Goal: Task Accomplishment & Management: Manage account settings

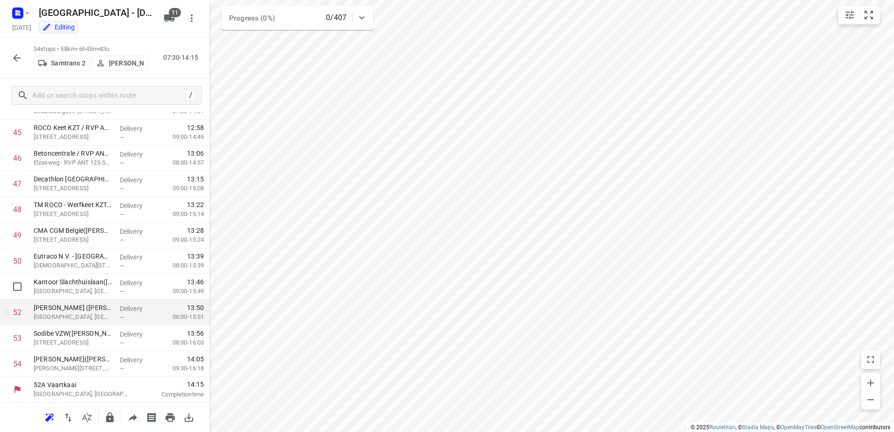
scroll to position [1172, 0]
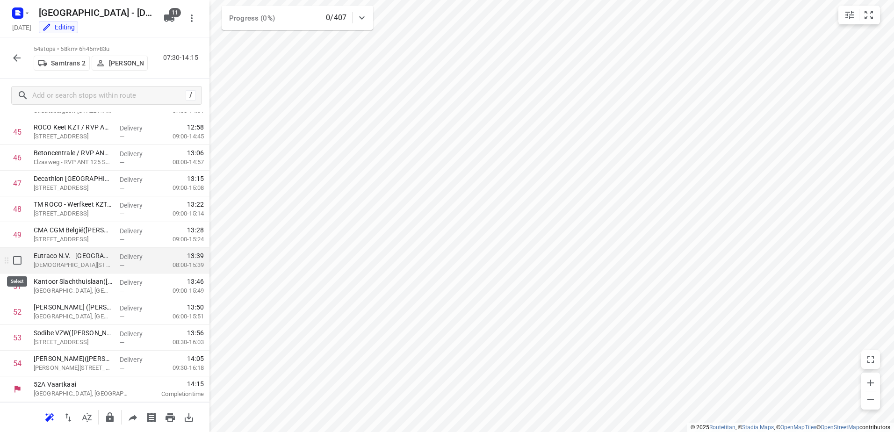
click at [15, 263] on input "checkbox" at bounding box center [17, 260] width 19 height 19
checkbox input "true"
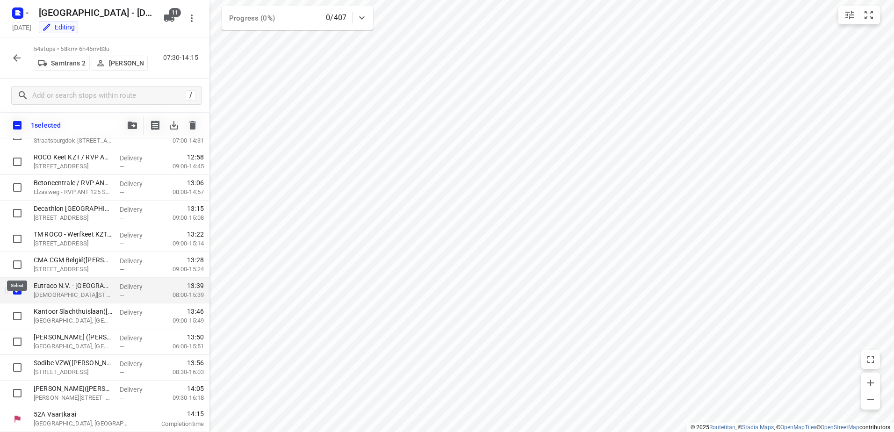
scroll to position [1168, 0]
click at [14, 311] on input "checkbox" at bounding box center [17, 316] width 19 height 19
checkbox input "true"
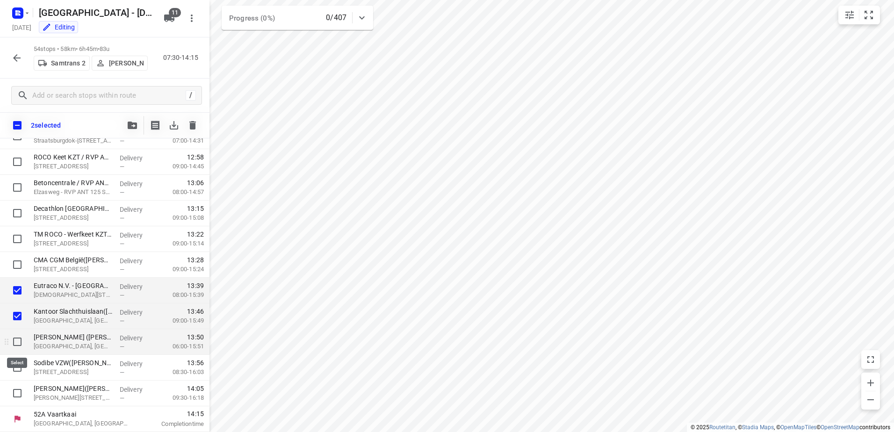
click at [19, 342] on input "checkbox" at bounding box center [17, 342] width 19 height 19
checkbox input "true"
click at [17, 58] on icon "button" at bounding box center [16, 57] width 11 height 11
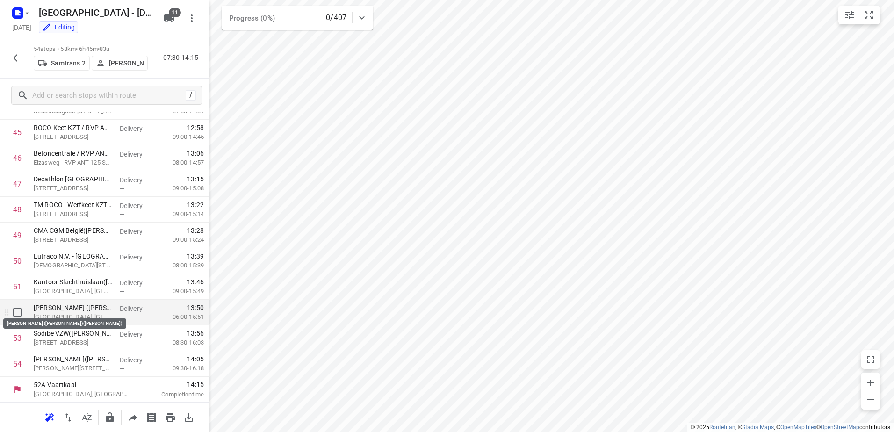
scroll to position [1172, 0]
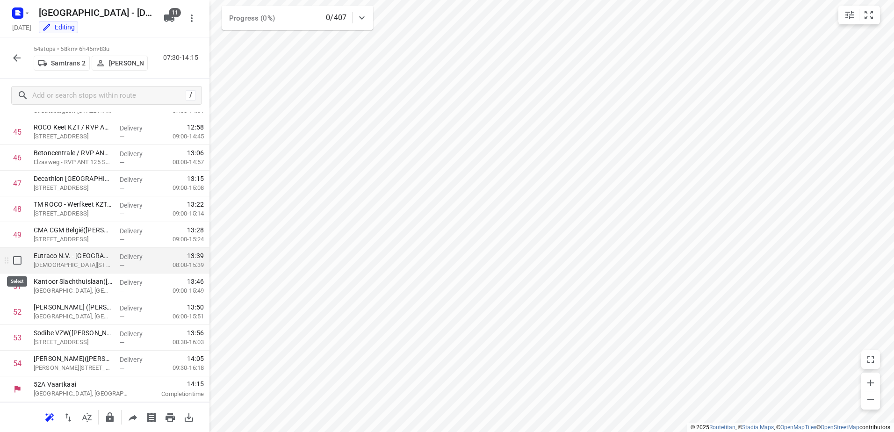
click at [18, 262] on input "checkbox" at bounding box center [17, 260] width 19 height 19
checkbox input "true"
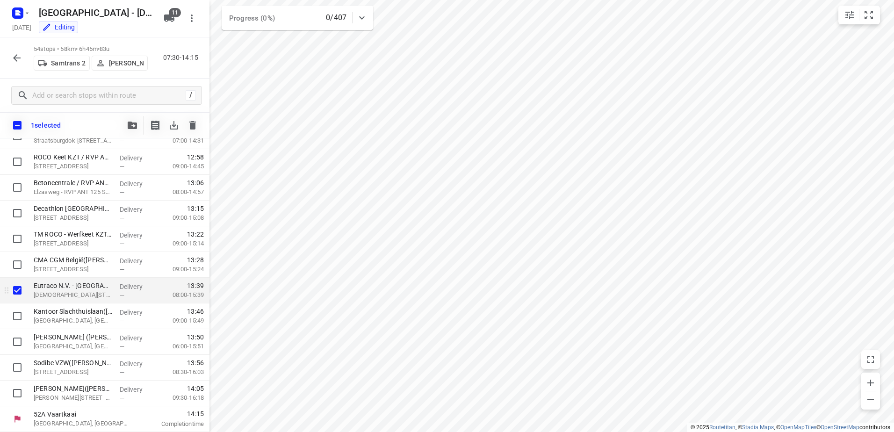
scroll to position [1168, 0]
click at [15, 313] on input "checkbox" at bounding box center [17, 316] width 19 height 19
checkbox input "true"
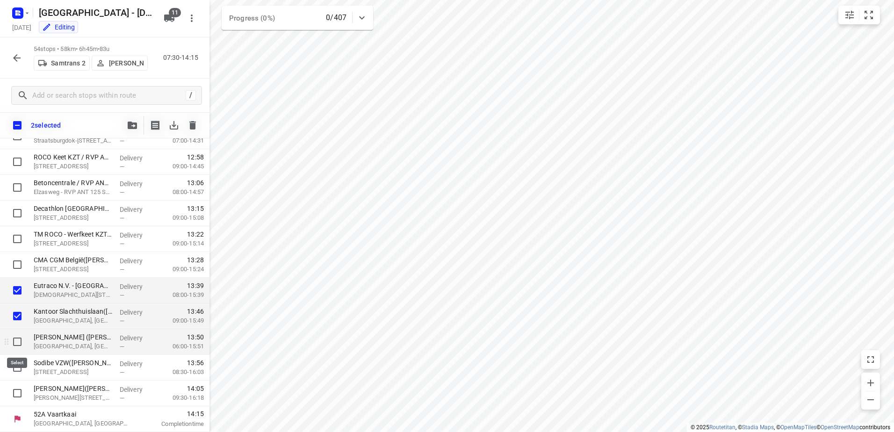
click at [15, 341] on input "checkbox" at bounding box center [17, 342] width 19 height 19
checkbox input "true"
click at [14, 365] on input "checkbox" at bounding box center [17, 367] width 19 height 19
checkbox input "true"
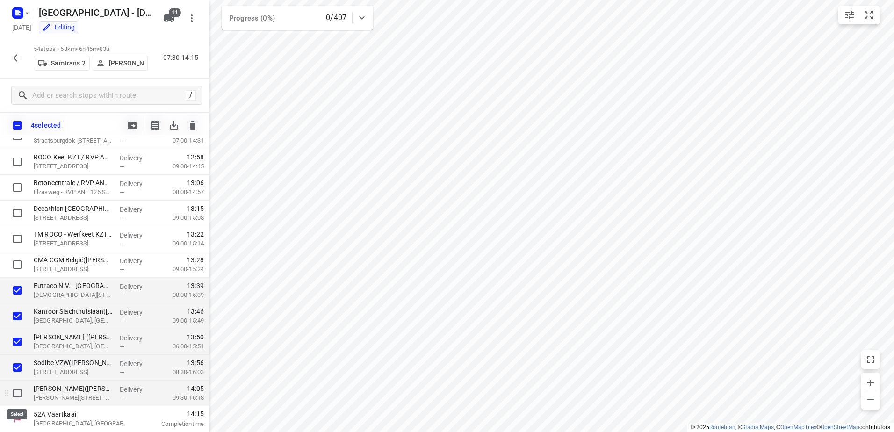
click at [14, 385] on input "checkbox" at bounding box center [17, 393] width 19 height 19
checkbox input "true"
click at [135, 126] on icon "button" at bounding box center [132, 125] width 9 height 7
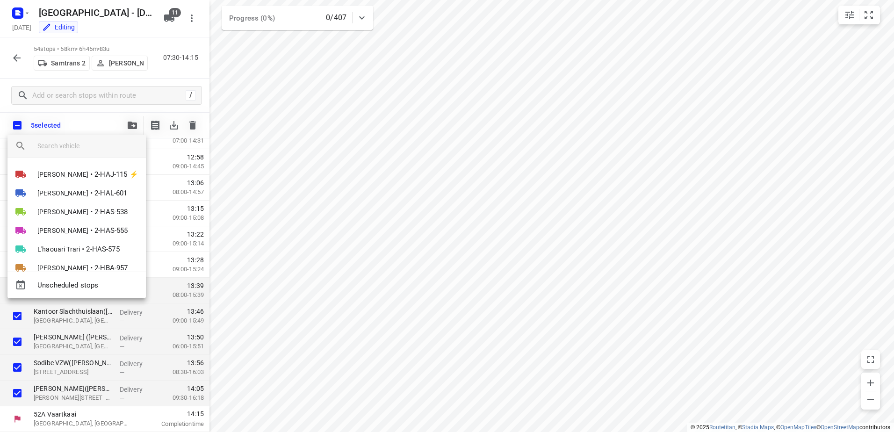
click at [122, 154] on div at bounding box center [91, 146] width 109 height 22
click at [115, 143] on input "search vehicle" at bounding box center [87, 146] width 101 height 14
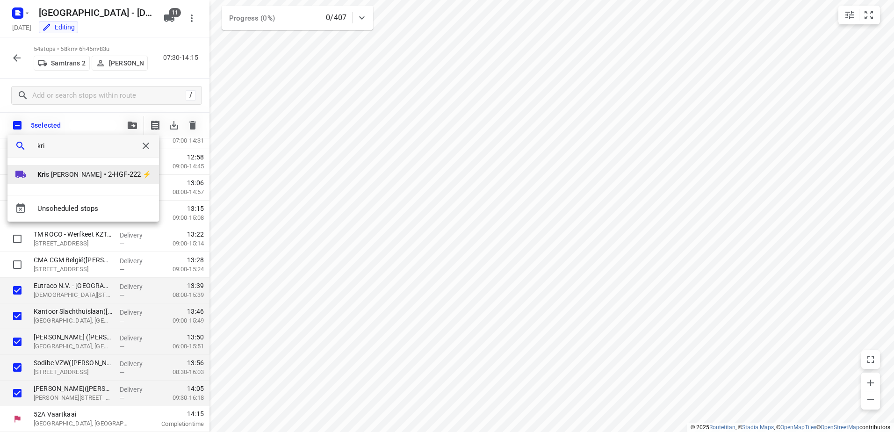
type input "kri"
click at [102, 167] on li "Kri s [PERSON_NAME] • 2-HGF-222 ⚡" at bounding box center [83, 174] width 152 height 19
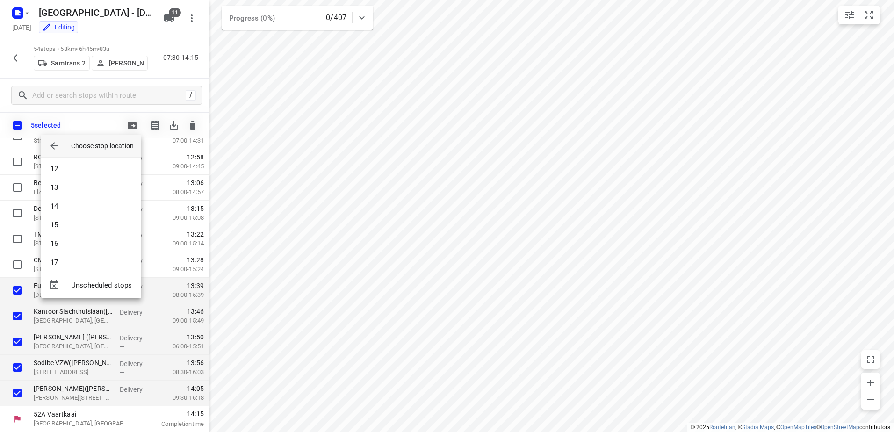
scroll to position [253, 0]
click at [66, 261] on li "19" at bounding box center [91, 255] width 100 height 19
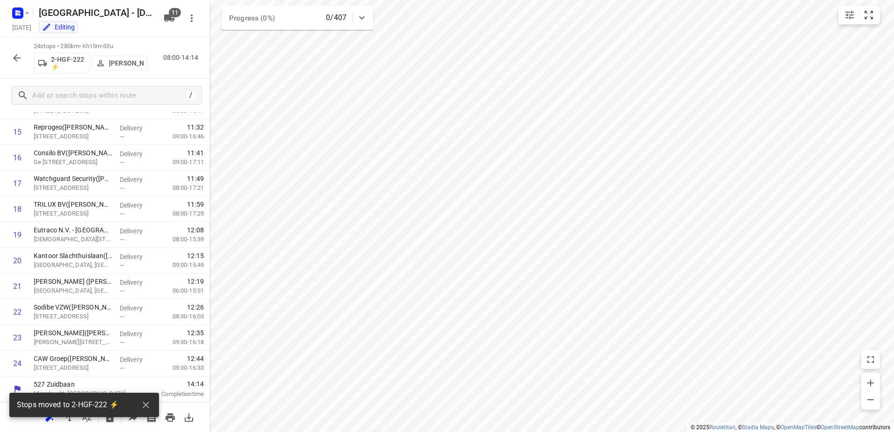
scroll to position [400, 0]
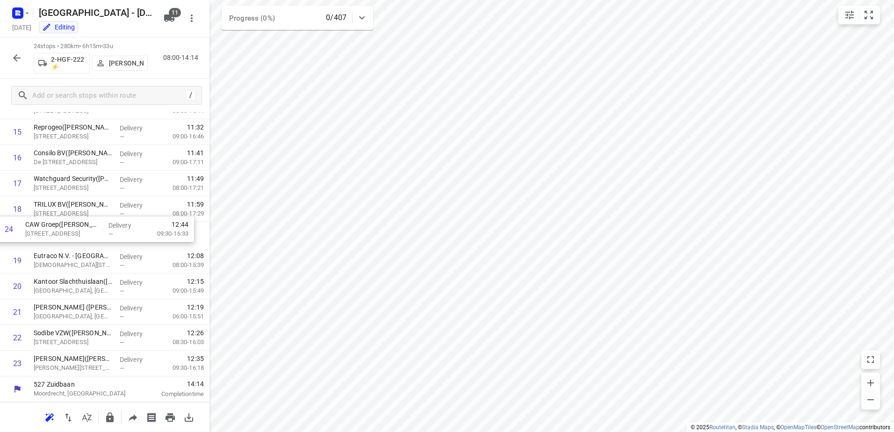
drag, startPoint x: 99, startPoint y: 371, endPoint x: 90, endPoint y: 234, distance: 136.8
click at [90, 234] on div "1 [PERSON_NAME][GEOGRAPHIC_DATA] NV - [GEOGRAPHIC_DATA]([PERSON_NAME]) [STREET_…" at bounding box center [105, 67] width 210 height 617
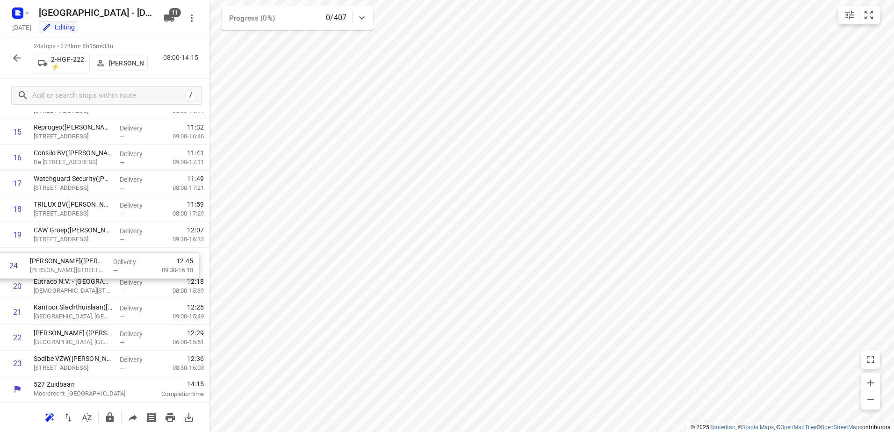
drag, startPoint x: 87, startPoint y: 361, endPoint x: 83, endPoint y: 257, distance: 103.9
click at [83, 258] on div "1 [PERSON_NAME][GEOGRAPHIC_DATA] NV - [GEOGRAPHIC_DATA]([PERSON_NAME]) [STREET_…" at bounding box center [105, 67] width 210 height 617
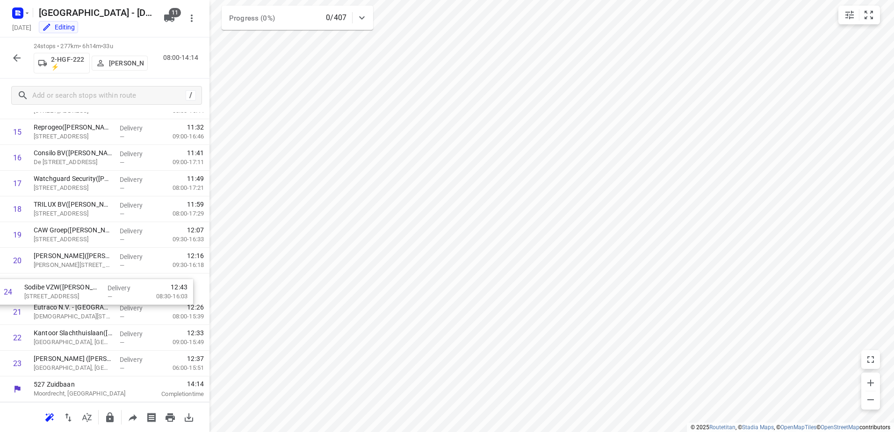
drag, startPoint x: 93, startPoint y: 370, endPoint x: 84, endPoint y: 289, distance: 81.5
click at [83, 290] on div "1 [PERSON_NAME][GEOGRAPHIC_DATA] NV - [GEOGRAPHIC_DATA]([PERSON_NAME]) [STREET_…" at bounding box center [105, 67] width 210 height 617
click at [18, 58] on icon "button" at bounding box center [16, 57] width 7 height 7
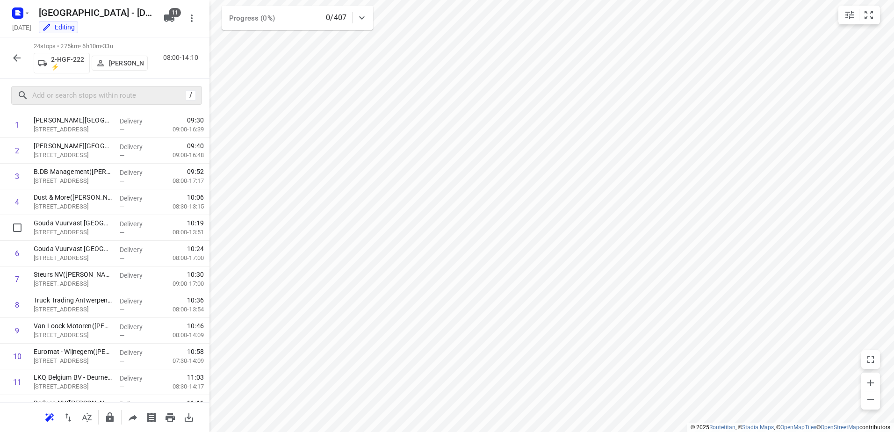
scroll to position [0, 0]
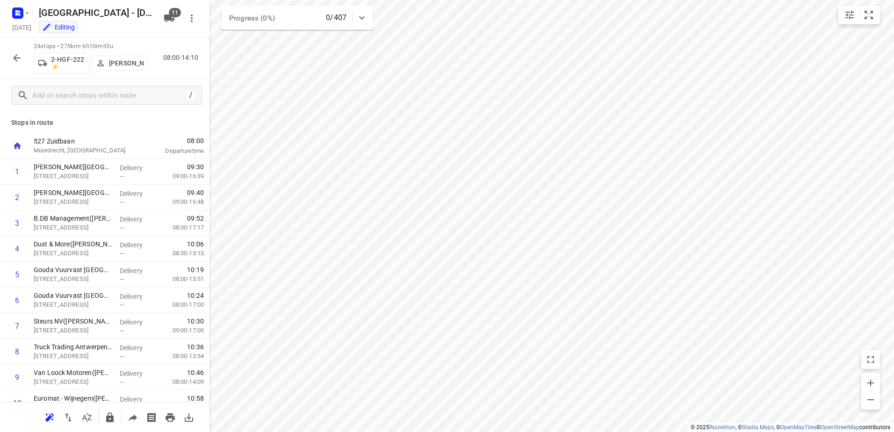
click at [164, 22] on icon "button" at bounding box center [169, 18] width 11 height 11
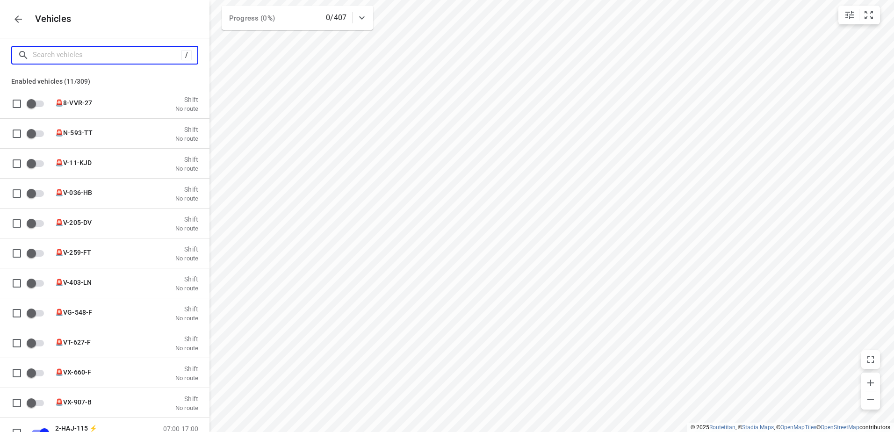
click at [118, 61] on input "Search vehicles" at bounding box center [107, 55] width 149 height 15
click at [20, 22] on icon "button" at bounding box center [18, 19] width 11 height 11
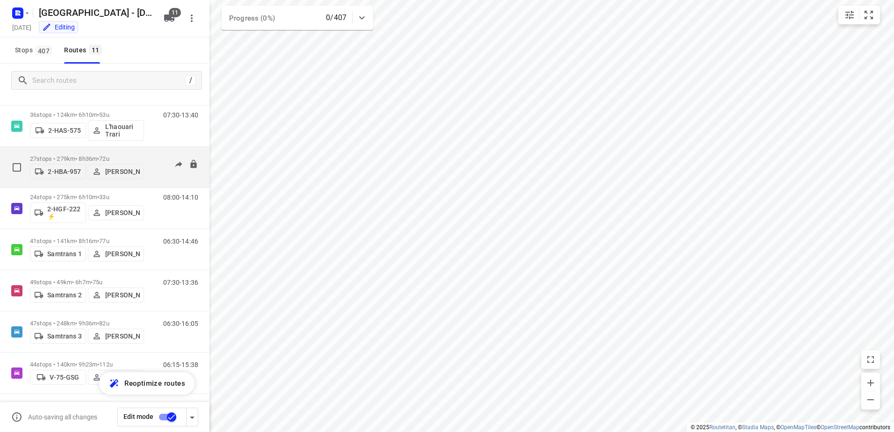
scroll to position [178, 0]
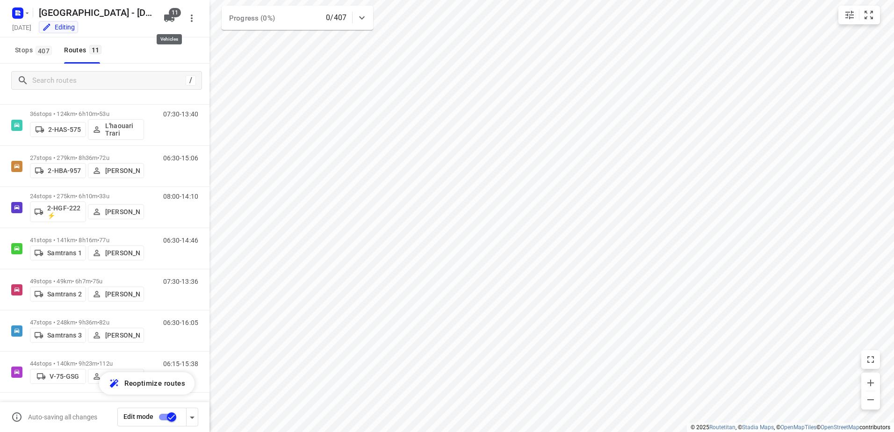
click at [174, 23] on icon "button" at bounding box center [169, 18] width 11 height 11
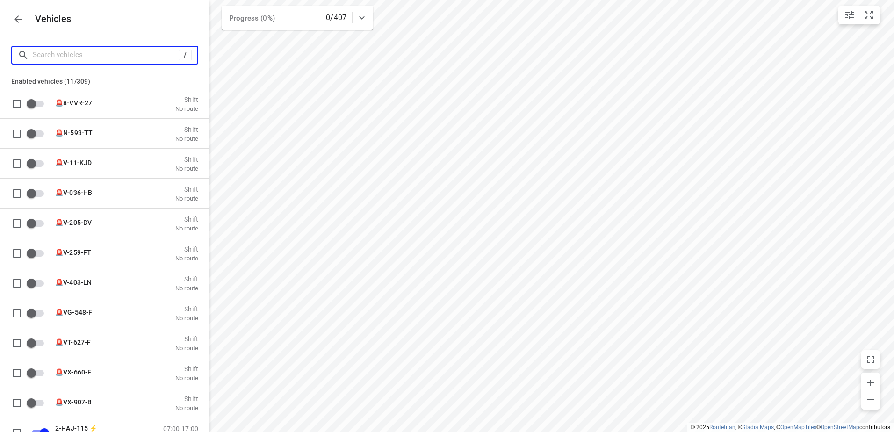
click at [130, 51] on input "Search vehicles" at bounding box center [106, 55] width 146 height 15
type input "2"
checkbox input "true"
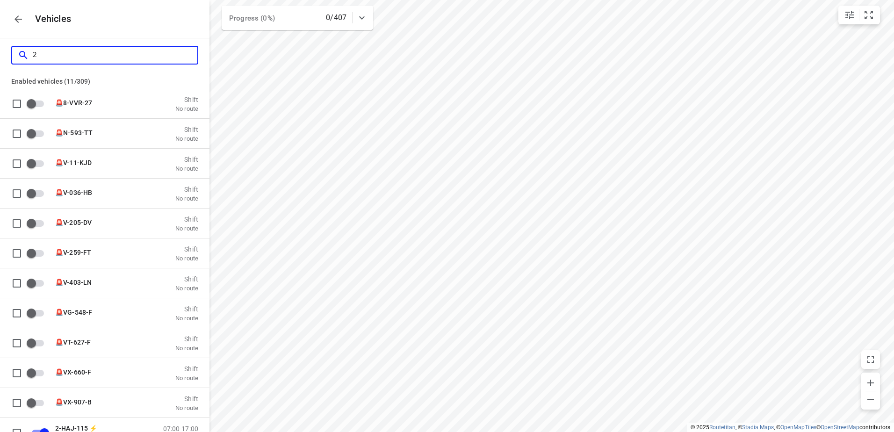
checkbox input "true"
checkbox input "false"
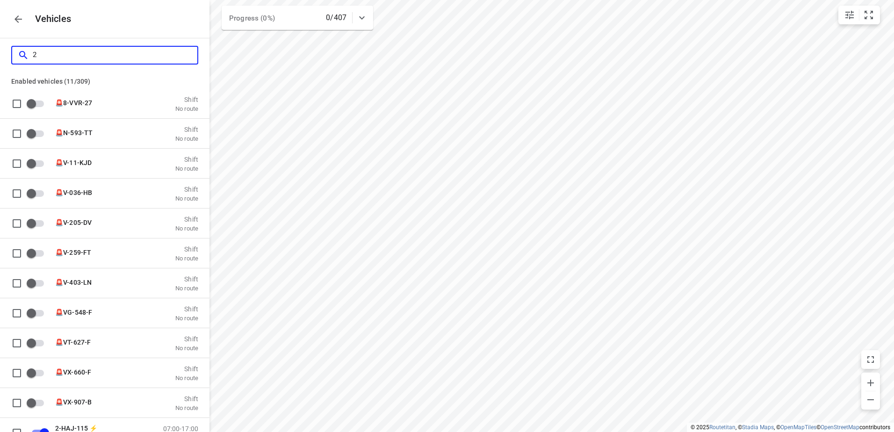
checkbox input "false"
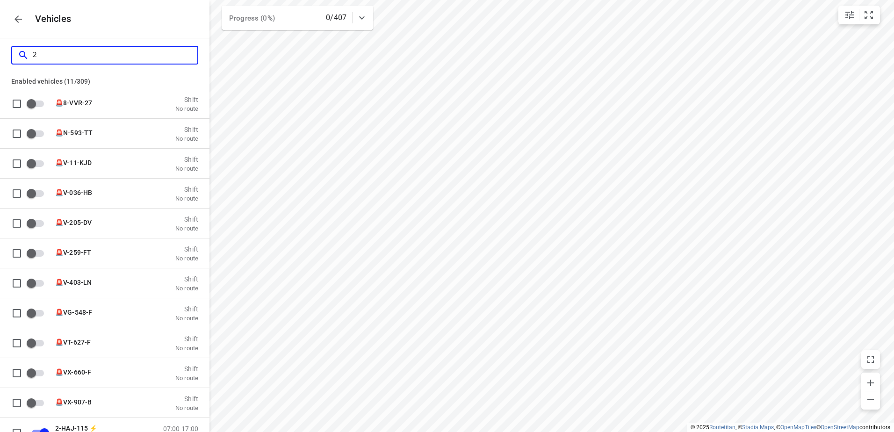
checkbox input "false"
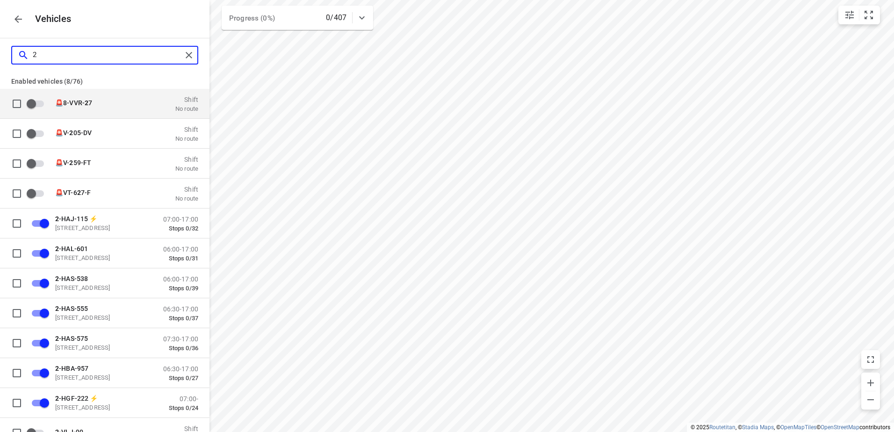
type input "22"
checkbox input "true"
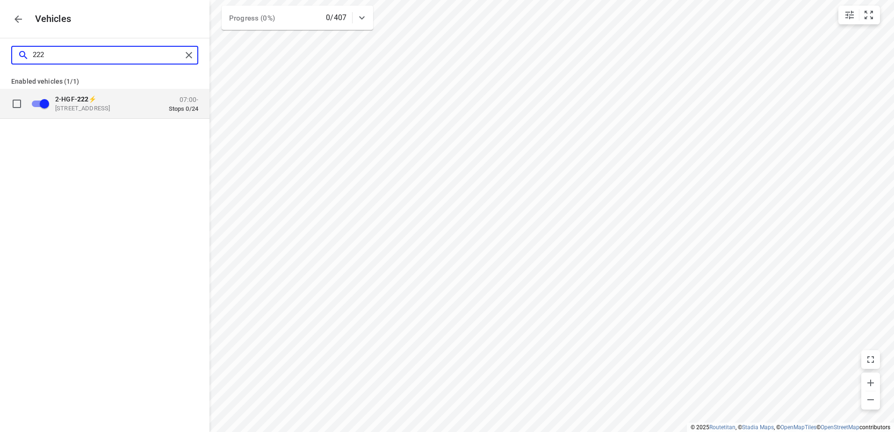
type input "222"
click at [107, 97] on p "2-HGF- 222 ⚡" at bounding box center [102, 98] width 94 height 7
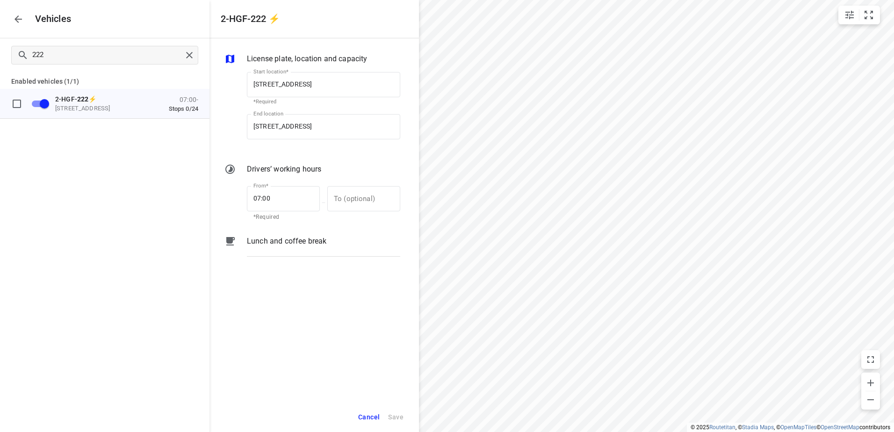
drag, startPoint x: 57, startPoint y: 245, endPoint x: 51, endPoint y: 243, distance: 5.9
click at [51, 243] on div "222 Enabled vehicles (1/1) 2-HGF- 222 ⚡ [STREET_ADDRESS] 07:00- Stops 0/24" at bounding box center [105, 254] width 210 height 432
click at [76, 108] on p "[STREET_ADDRESS]" at bounding box center [102, 107] width 94 height 7
click at [22, 16] on icon "button" at bounding box center [18, 19] width 11 height 11
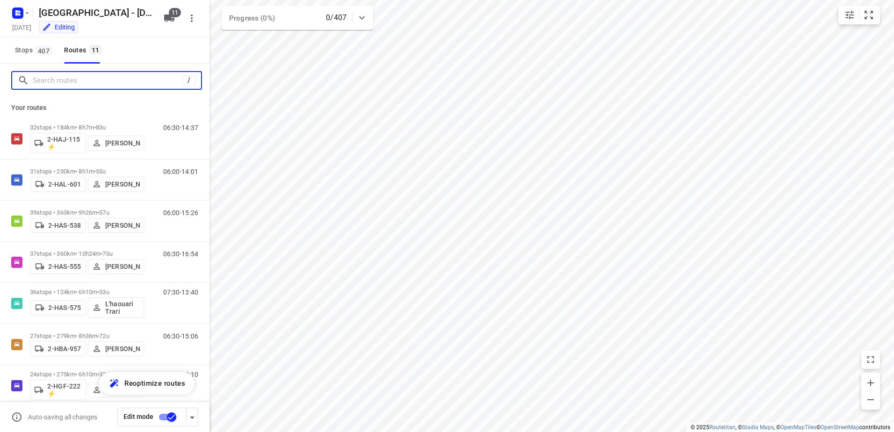
click at [81, 77] on input "Search routes" at bounding box center [108, 80] width 150 height 15
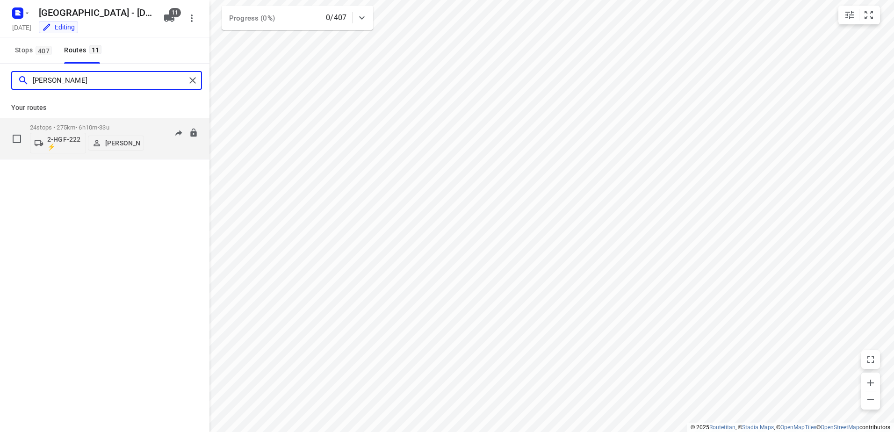
type input "[PERSON_NAME]"
click at [99, 125] on span "•" at bounding box center [98, 127] width 2 height 7
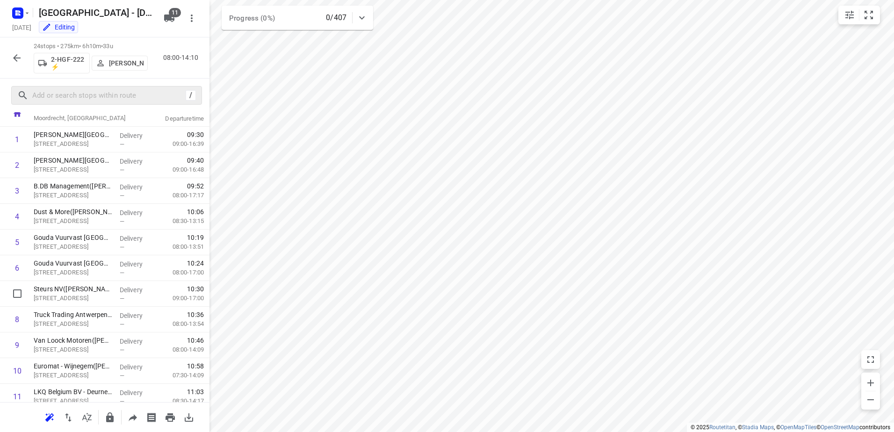
scroll to position [0, 0]
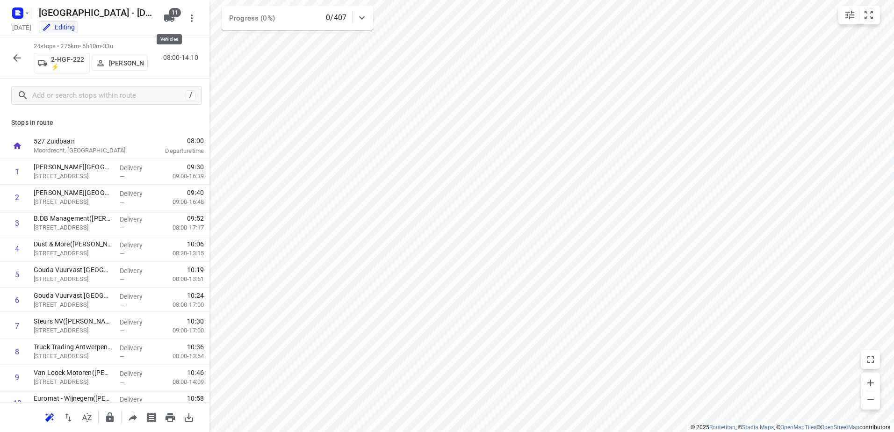
click at [169, 16] on icon "button" at bounding box center [169, 18] width 10 height 7
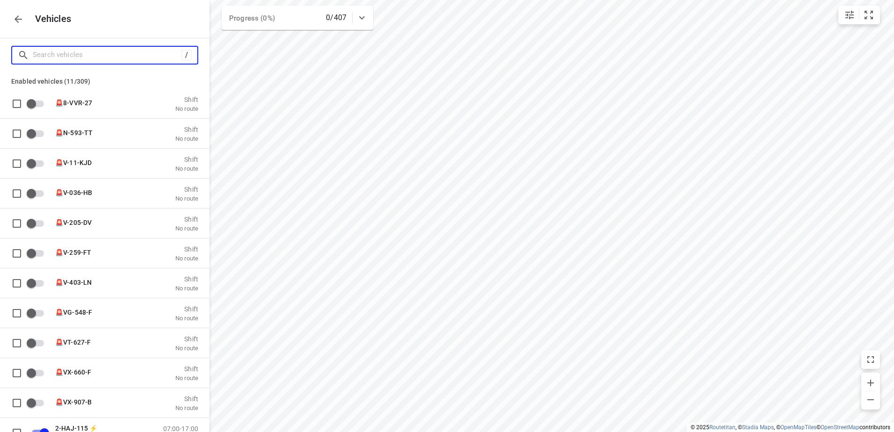
click at [115, 58] on input "Search vehicles" at bounding box center [107, 55] width 149 height 15
type input "2"
checkbox input "true"
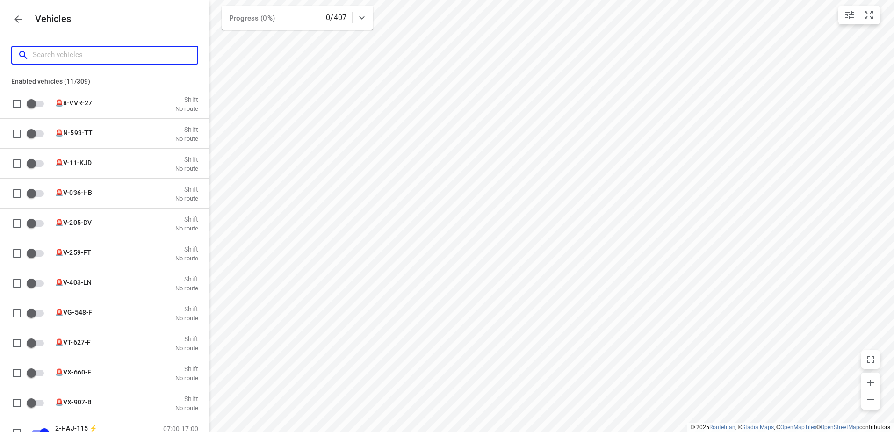
checkbox input "true"
checkbox input "false"
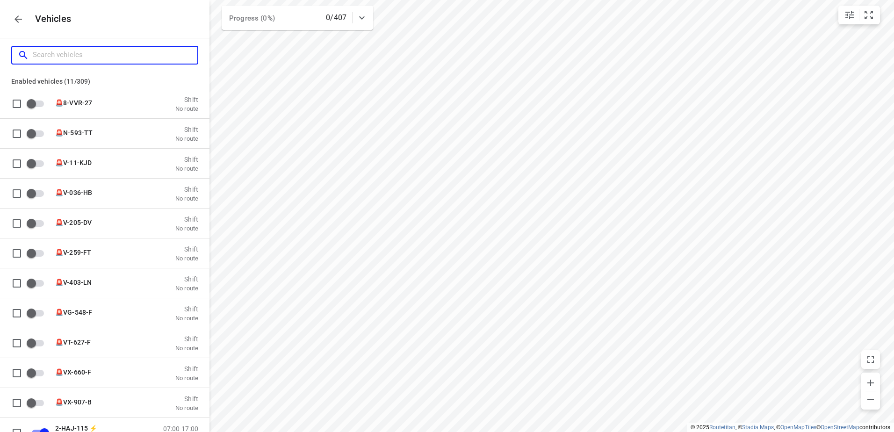
checkbox input "false"
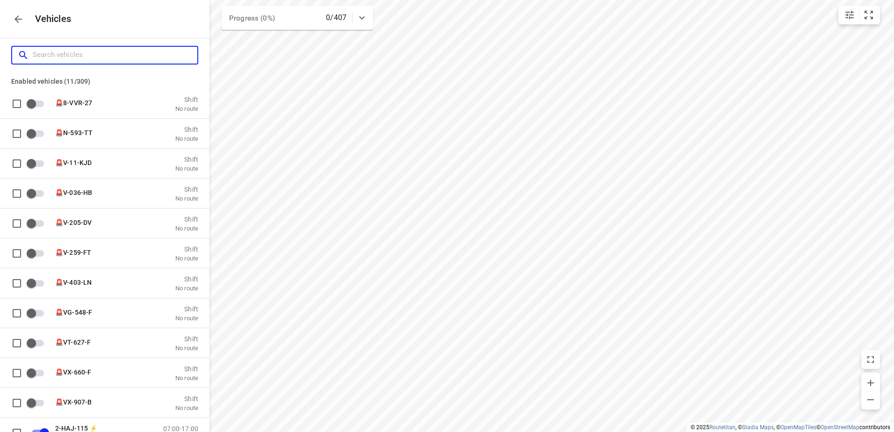
checkbox input "false"
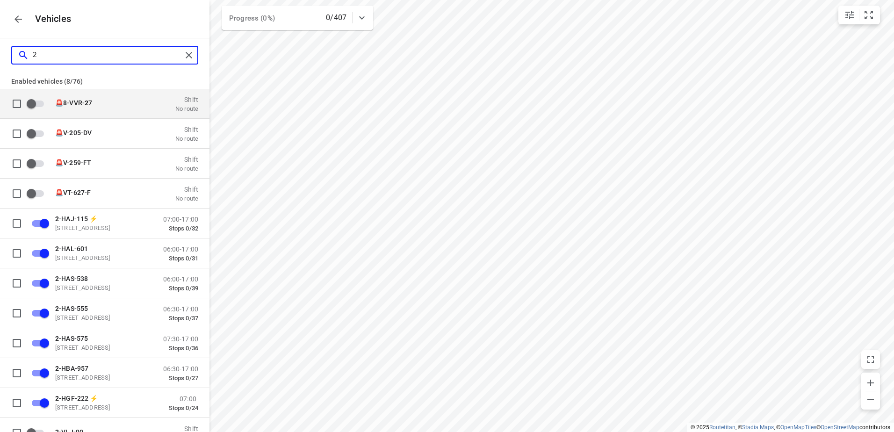
type input "2-"
checkbox input "true"
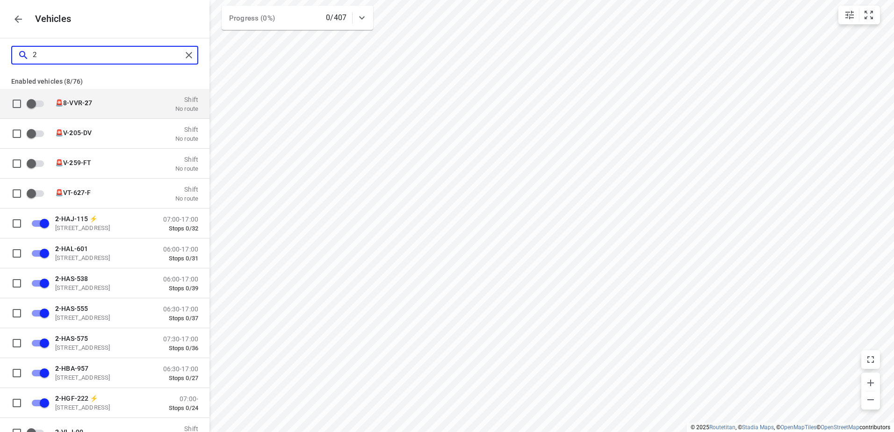
checkbox input "false"
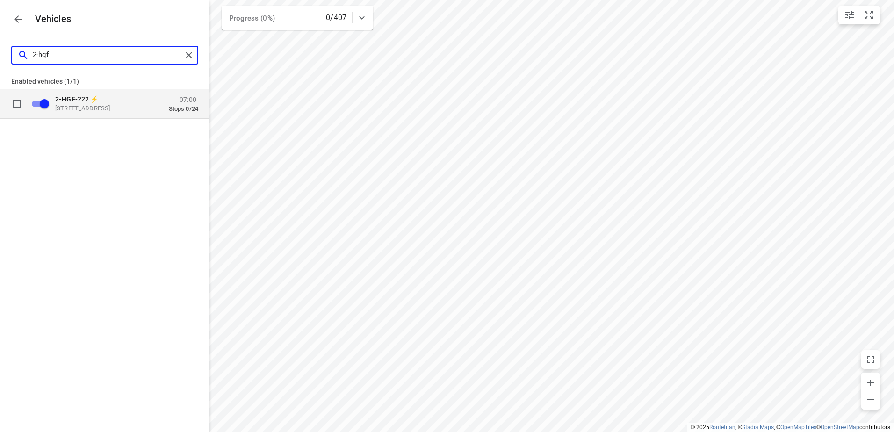
type input "2-hgf"
click at [108, 96] on p "2-HGF -222 ⚡" at bounding box center [102, 98] width 94 height 7
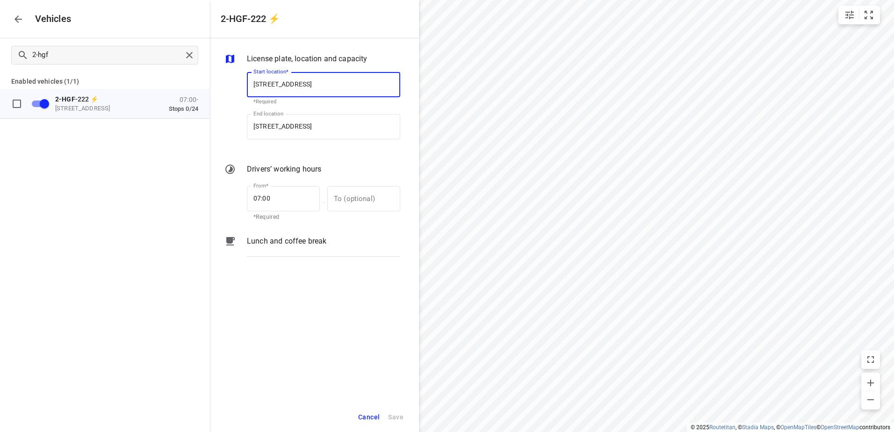
click at [317, 308] on div "License plate, location and capacity Start location* [STREET_ADDRESS] Start loc…" at bounding box center [315, 220] width 210 height 364
click at [334, 143] on div "End location [STREET_ADDRESS] End location" at bounding box center [323, 130] width 153 height 33
click at [16, 20] on icon "button" at bounding box center [18, 18] width 7 height 7
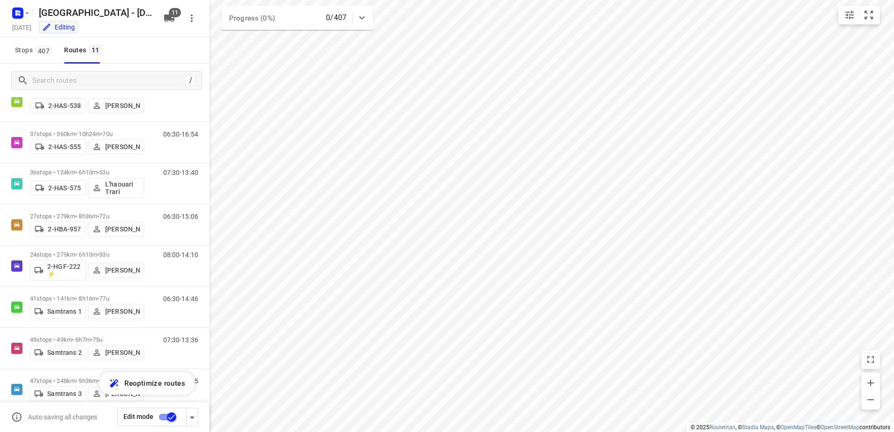
scroll to position [178, 0]
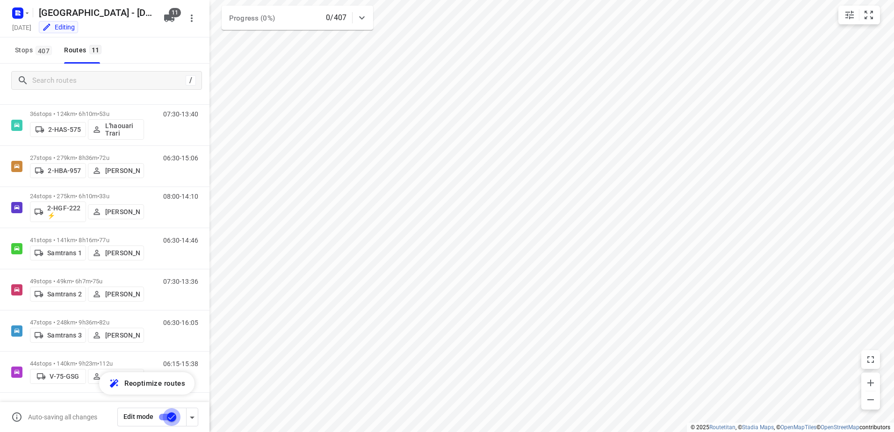
click at [177, 422] on input "checkbox" at bounding box center [171, 417] width 53 height 18
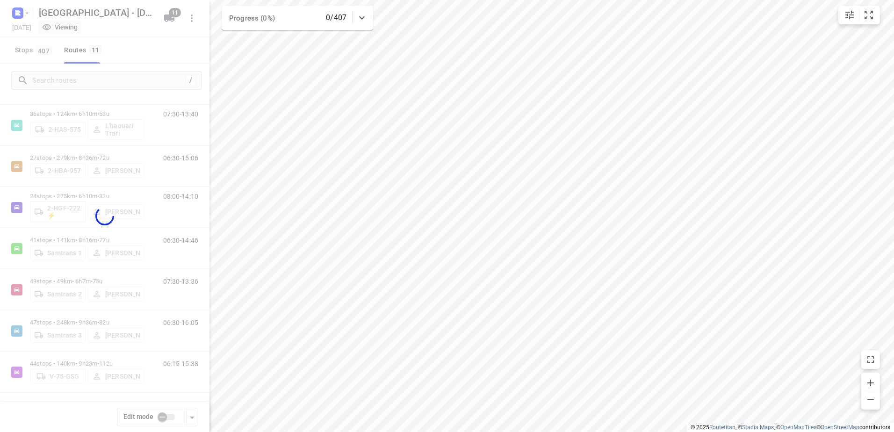
checkbox input "false"
